Goal: Task Accomplishment & Management: Use online tool/utility

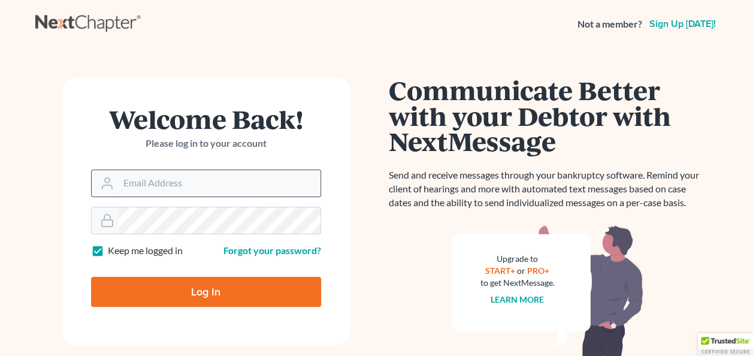
click at [194, 177] on input "Email Address" at bounding box center [220, 183] width 202 height 26
type input "govan_govan@bellsouth.net"
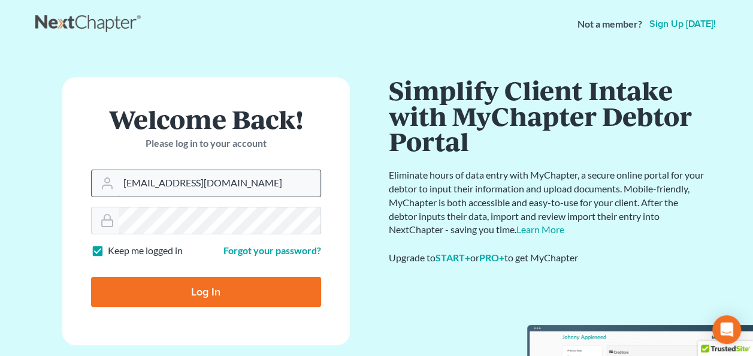
click at [91, 277] on input "Log In" at bounding box center [206, 292] width 230 height 30
type input "Thinking..."
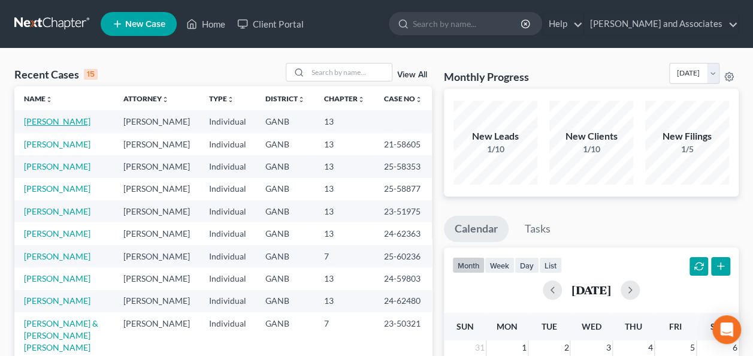
click at [69, 122] on link "[PERSON_NAME]" at bounding box center [57, 121] width 66 height 10
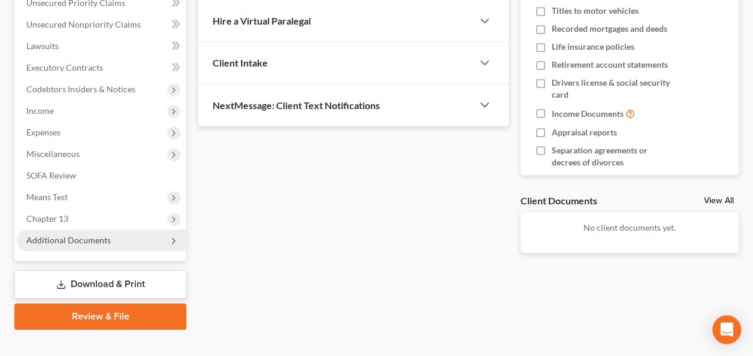
scroll to position [299, 0]
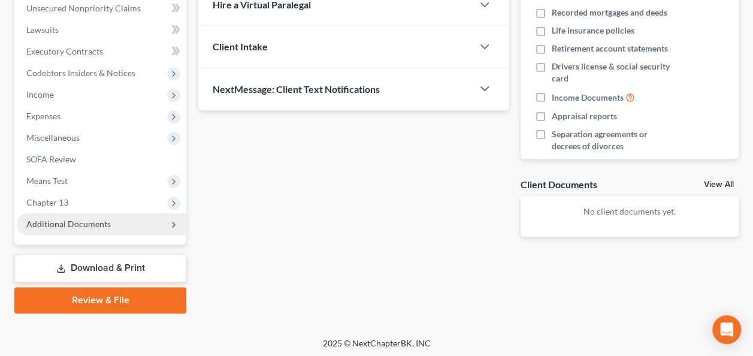
click at [90, 222] on span "Additional Documents" at bounding box center [68, 224] width 84 height 10
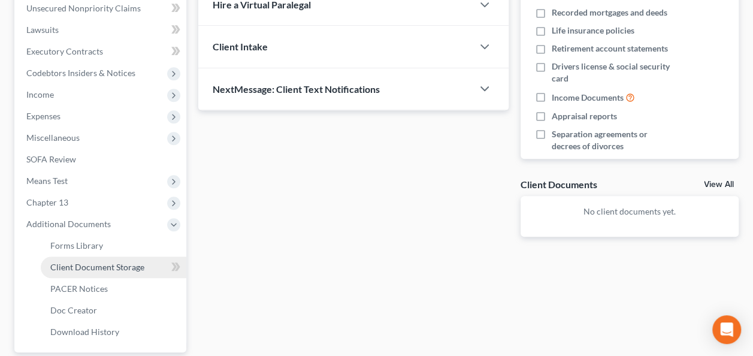
click at [98, 270] on span "Client Document Storage" at bounding box center [97, 267] width 94 height 10
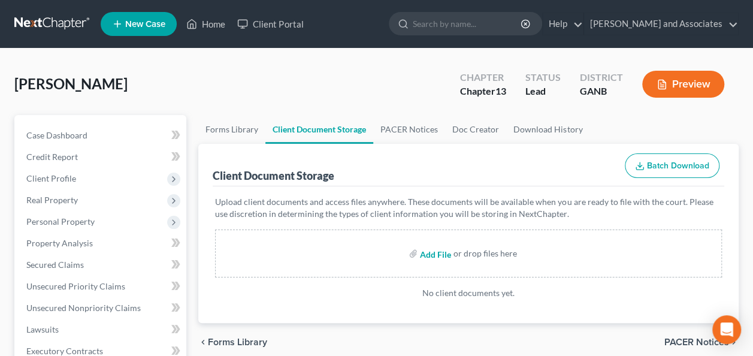
click at [431, 250] on input "file" at bounding box center [434, 254] width 29 height 22
type input "C:\fakepath\Certificate of Credit Counseling.pdf"
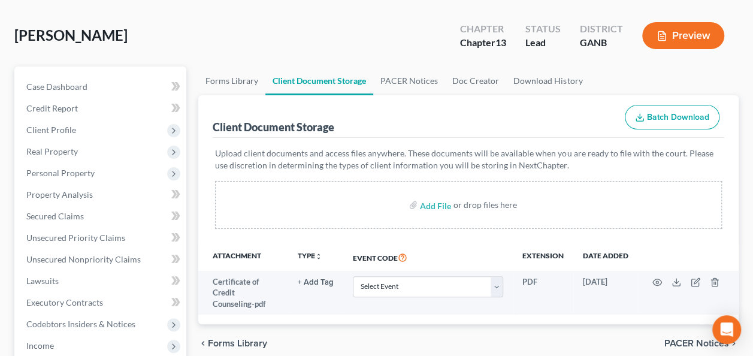
scroll to position [60, 0]
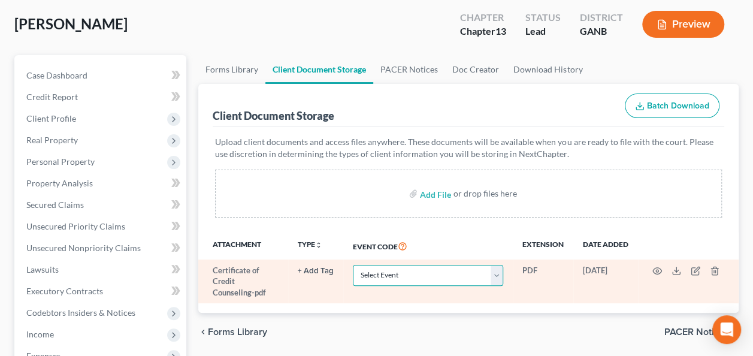
click at [498, 273] on select "Select Event 01 - Chapter 13 Plan - Initial Plan 02-Application to Pay Filing F…" at bounding box center [428, 275] width 150 height 21
select select "5"
click at [353, 265] on select "Select Event 01 - Chapter 13 Plan - Initial Plan 02-Application to Pay Filing F…" at bounding box center [428, 275] width 150 height 21
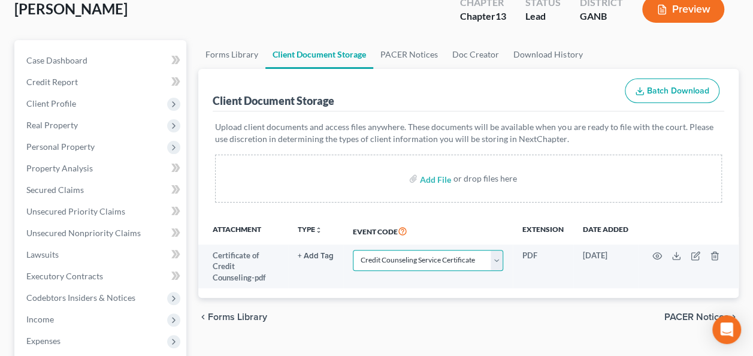
scroll to position [0, 0]
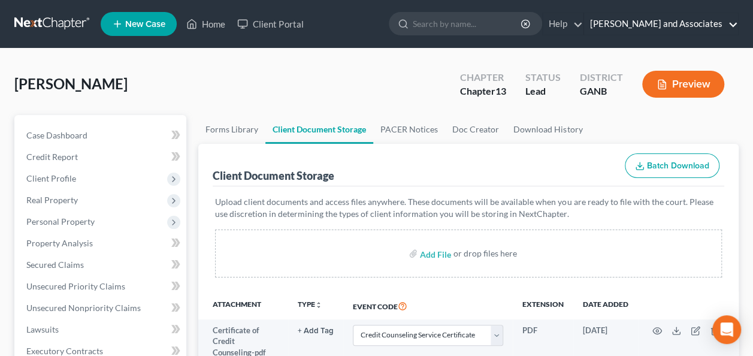
click at [733, 25] on link "Govan and Associates" at bounding box center [661, 24] width 154 height 22
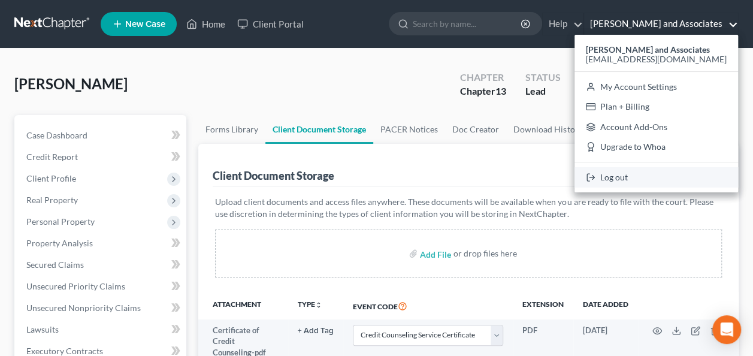
click at [648, 175] on link "Log out" at bounding box center [656, 177] width 164 height 20
